Goal: Transaction & Acquisition: Subscribe to service/newsletter

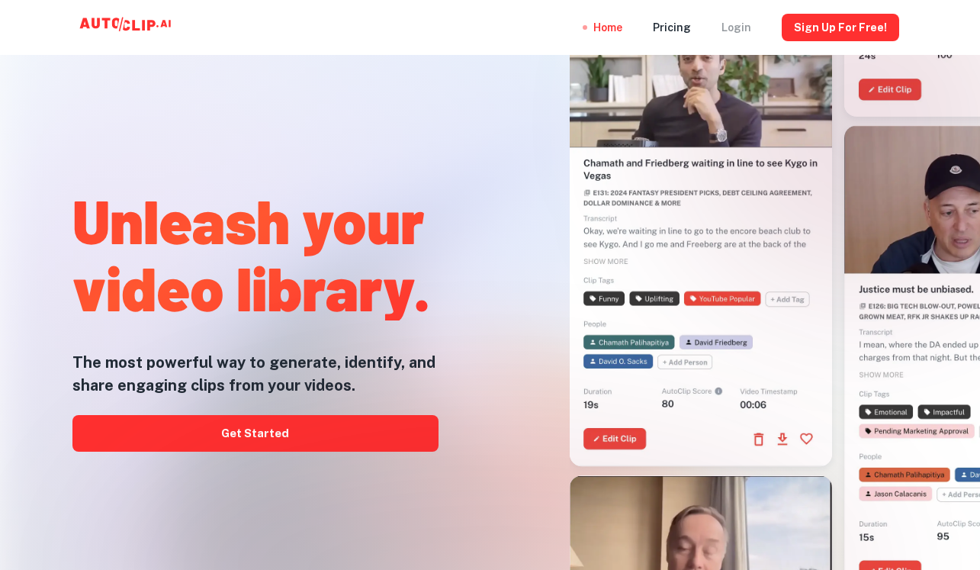
click at [733, 30] on div "Login" at bounding box center [737, 27] width 30 height 55
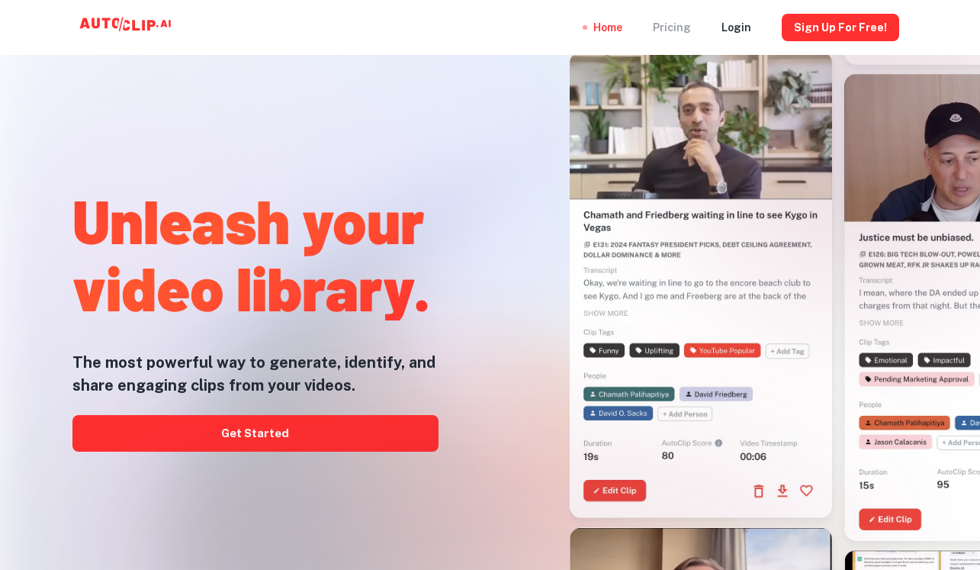
click at [677, 30] on div "Pricing" at bounding box center [672, 27] width 38 height 55
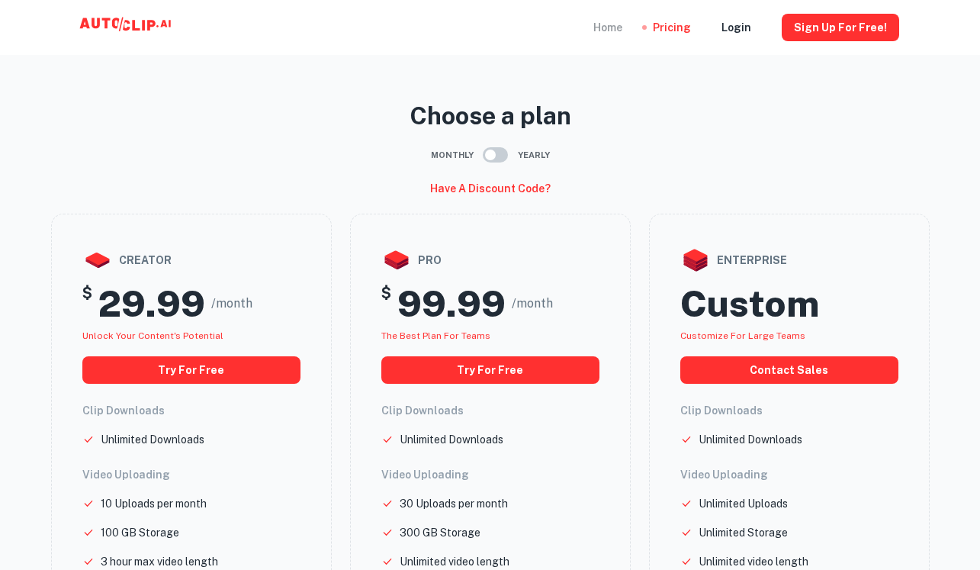
click at [623, 28] on div "Home" at bounding box center [608, 27] width 29 height 55
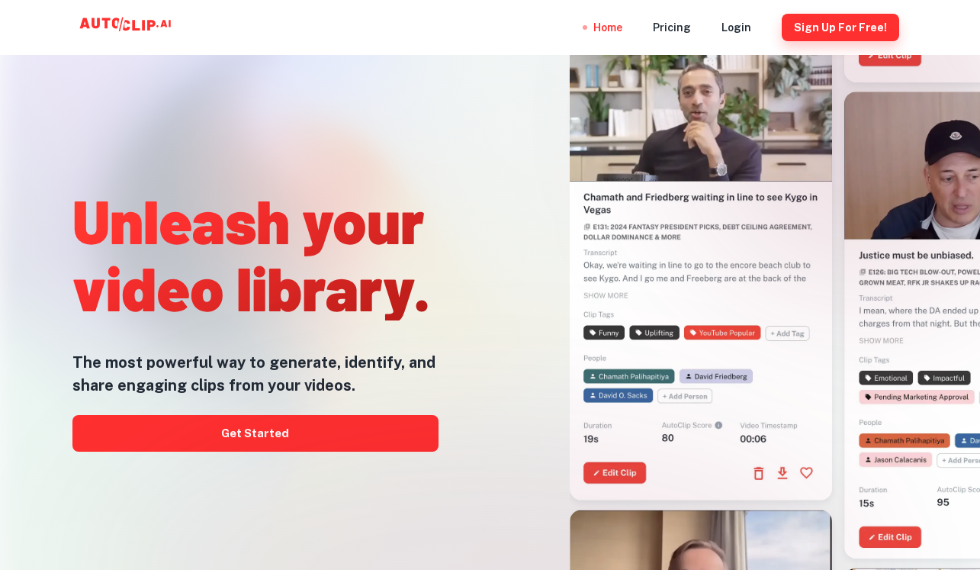
click at [840, 30] on button "Sign Up for free!" at bounding box center [840, 27] width 117 height 27
